Goal: Information Seeking & Learning: Learn about a topic

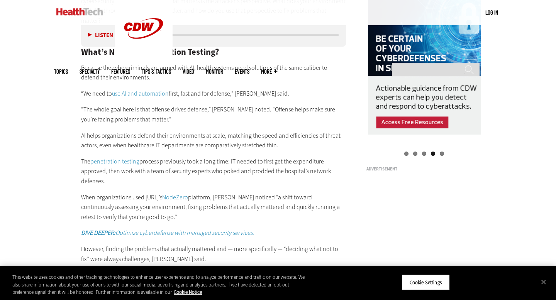
scroll to position [805, 0]
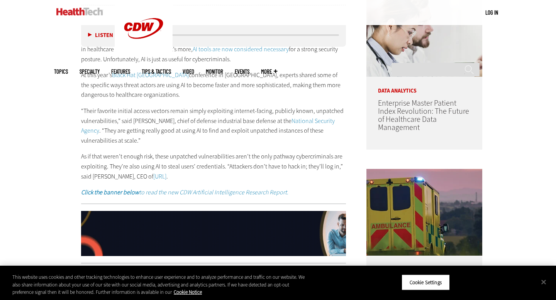
scroll to position [464, 0]
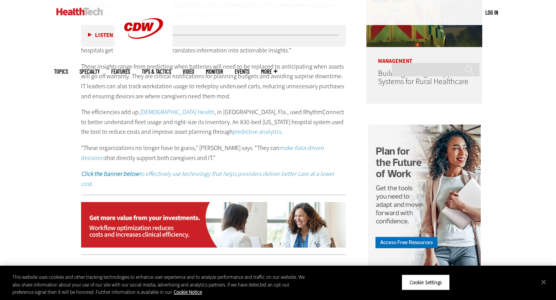
scroll to position [662, 0]
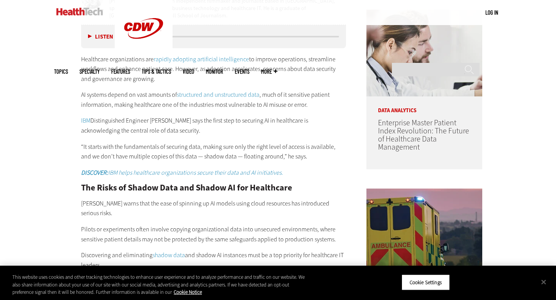
scroll to position [437, 0]
